Goal: Task Accomplishment & Management: Complete application form

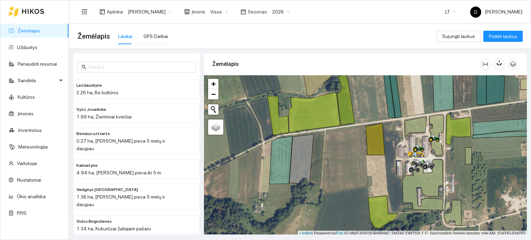
scroll to position [2, 0]
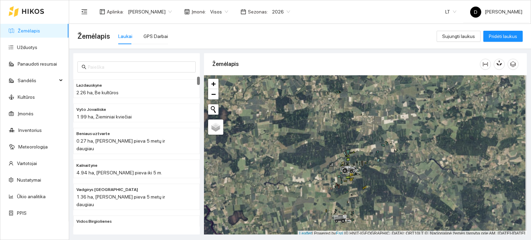
scroll to position [2, 0]
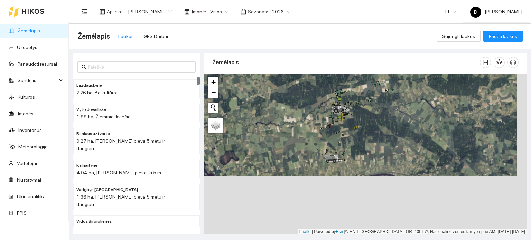
drag, startPoint x: 371, startPoint y: 203, endPoint x: 356, endPoint y: 139, distance: 65.6
click at [361, 141] on div at bounding box center [365, 154] width 323 height 161
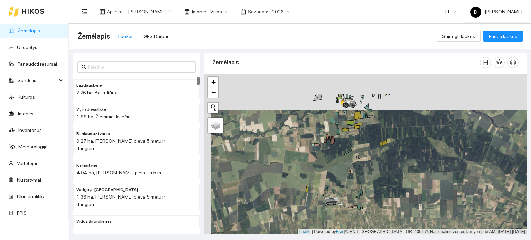
drag, startPoint x: 322, startPoint y: 123, endPoint x: 325, endPoint y: 157, distance: 34.7
click at [325, 157] on div at bounding box center [365, 154] width 323 height 161
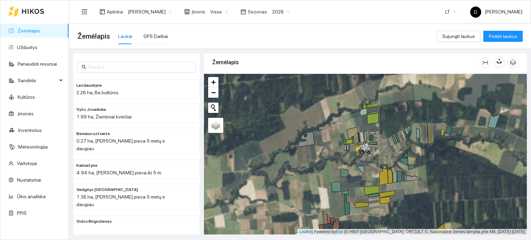
drag, startPoint x: 332, startPoint y: 115, endPoint x: 335, endPoint y: 163, distance: 47.8
click at [335, 163] on div at bounding box center [365, 154] width 323 height 161
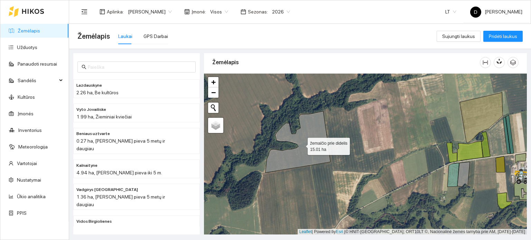
click at [307, 149] on icon at bounding box center [298, 142] width 65 height 62
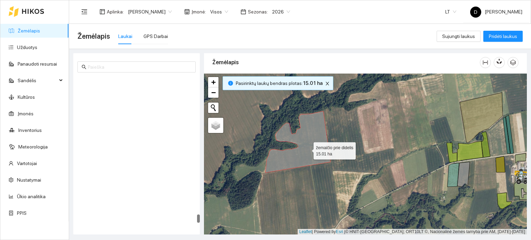
scroll to position [2438, 0]
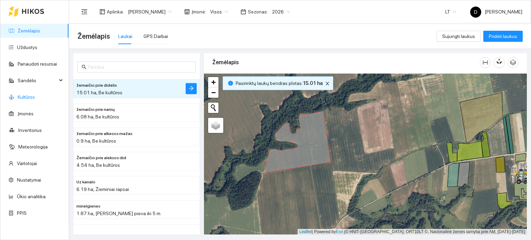
click at [30, 96] on link "Kultūros" at bounding box center [26, 97] width 17 height 6
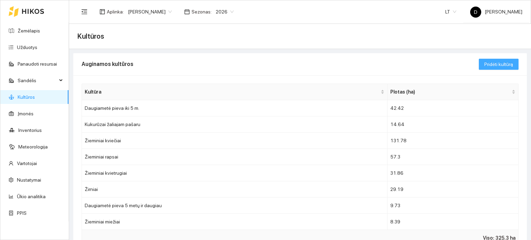
click at [505, 61] on span "Pridėti kultūrą" at bounding box center [498, 65] width 29 height 8
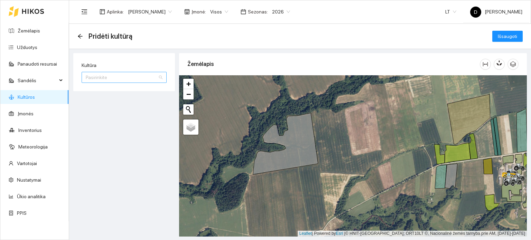
click at [128, 80] on input "Kultūra" at bounding box center [122, 77] width 72 height 10
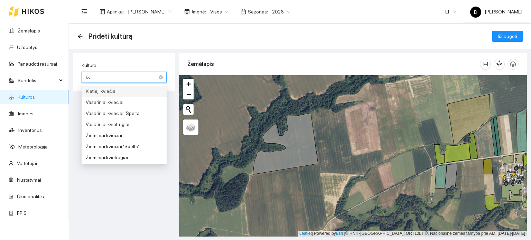
type input "kvie"
click at [127, 135] on div "Žieminiai kviečiai" at bounding box center [124, 136] width 77 height 8
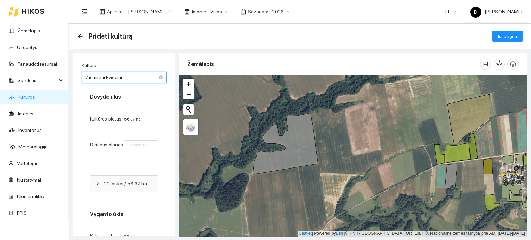
type input "5"
type input "4"
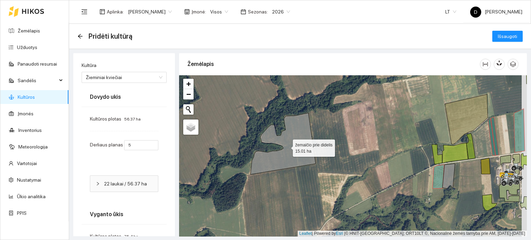
click at [292, 156] on icon at bounding box center [283, 144] width 65 height 62
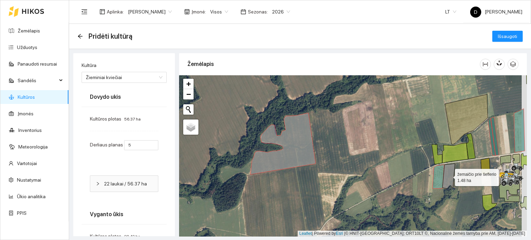
click at [453, 176] on icon at bounding box center [449, 176] width 12 height 25
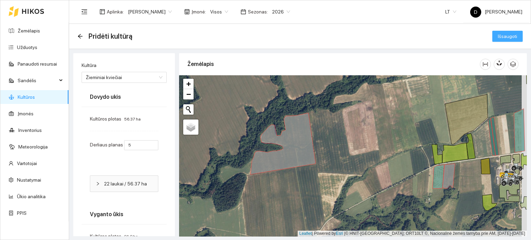
drag, startPoint x: 509, startPoint y: 37, endPoint x: 503, endPoint y: 43, distance: 7.6
click at [508, 37] on span "Išsaugoti" at bounding box center [507, 37] width 19 height 8
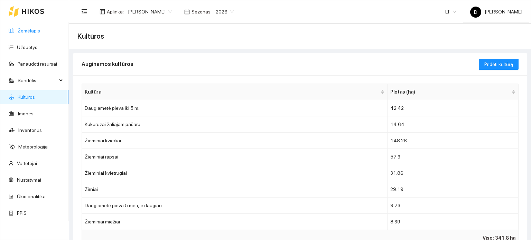
click at [32, 28] on link "Žemėlapis" at bounding box center [29, 31] width 22 height 6
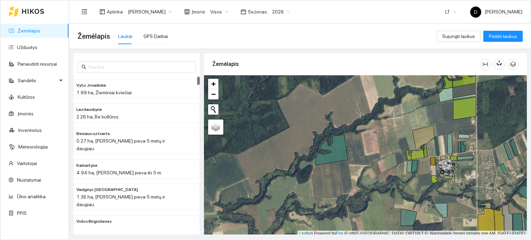
scroll to position [2, 0]
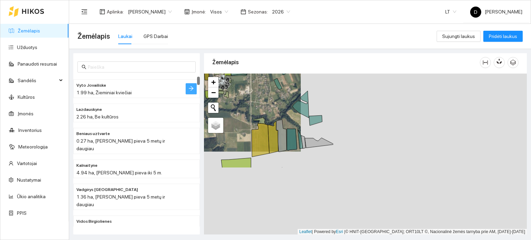
drag, startPoint x: 424, startPoint y: 173, endPoint x: 187, endPoint y: 83, distance: 253.3
click at [188, 83] on div "Vyto Jovailiske 1.99 ha, Žieminiai kviečiai Lazdauskyne 2.26 ha, Be kultūros Be…" at bounding box center [298, 142] width 462 height 186
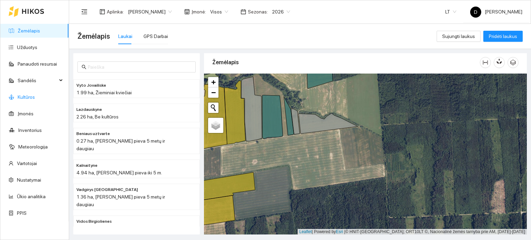
click at [31, 95] on link "Kultūros" at bounding box center [26, 97] width 17 height 6
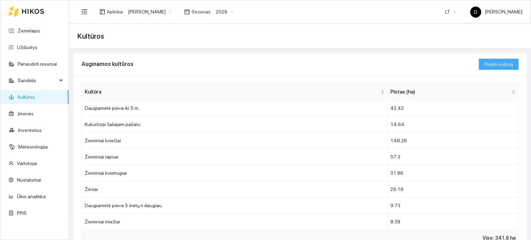
click at [484, 63] on span "Pridėti kultūrą" at bounding box center [498, 65] width 29 height 8
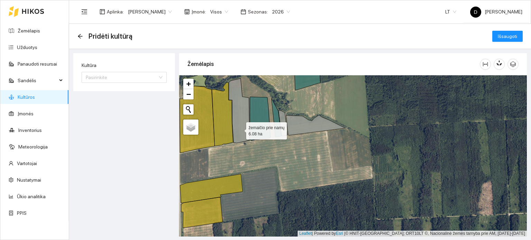
click at [240, 129] on icon at bounding box center [239, 110] width 21 height 65
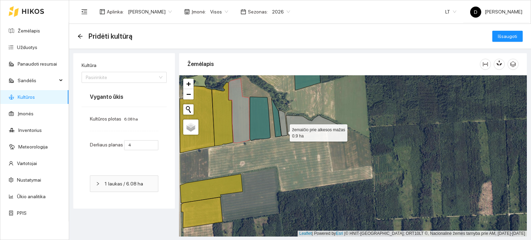
click at [284, 131] on icon at bounding box center [283, 124] width 9 height 26
click at [304, 128] on icon at bounding box center [315, 125] width 59 height 20
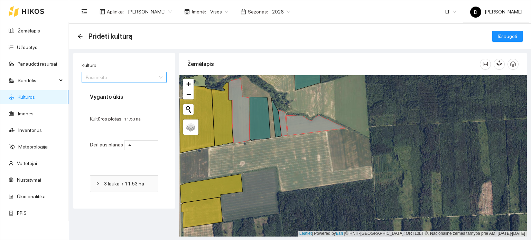
click at [141, 76] on input "Kultūra" at bounding box center [122, 77] width 72 height 10
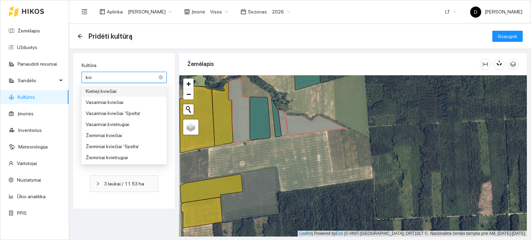
type input "kvie"
click at [115, 137] on div "Žieminiai kviečiai" at bounding box center [124, 136] width 77 height 8
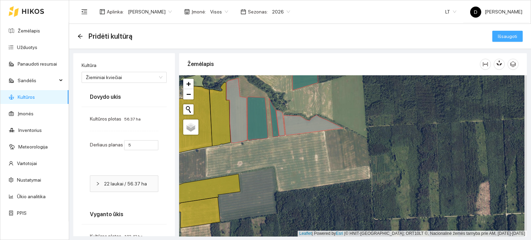
click at [502, 39] on span "Išsaugoti" at bounding box center [507, 37] width 19 height 8
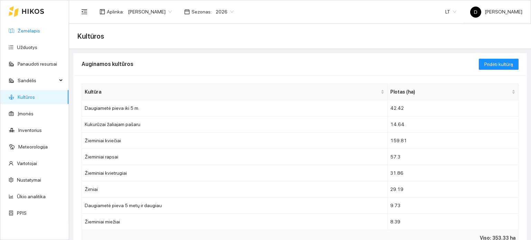
click at [18, 32] on link "Žemėlapis" at bounding box center [29, 31] width 22 height 6
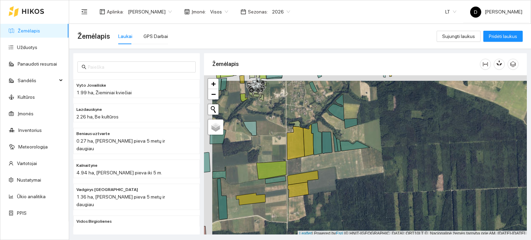
scroll to position [2, 0]
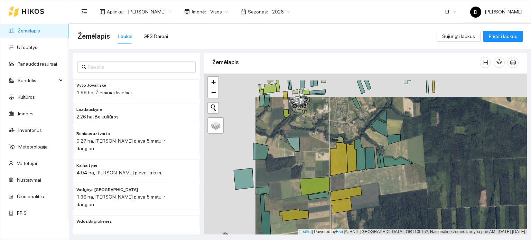
drag, startPoint x: 360, startPoint y: 166, endPoint x: 408, endPoint y: 183, distance: 51.2
click at [407, 184] on div at bounding box center [365, 154] width 323 height 161
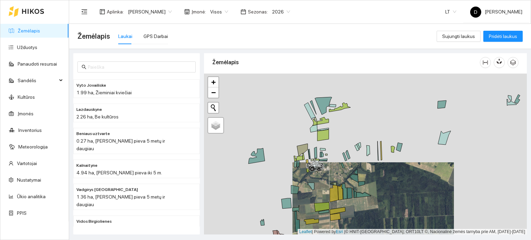
drag, startPoint x: 382, startPoint y: 155, endPoint x: 383, endPoint y: 187, distance: 32.5
click at [383, 187] on div at bounding box center [365, 154] width 323 height 161
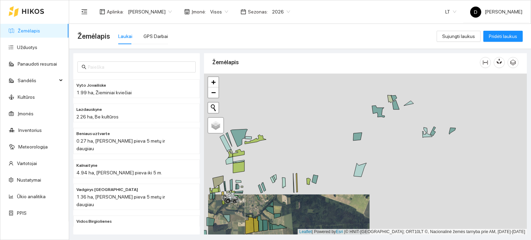
drag, startPoint x: 461, startPoint y: 142, endPoint x: 373, endPoint y: 159, distance: 89.2
click at [374, 159] on div at bounding box center [365, 154] width 323 height 161
